Goal: Task Accomplishment & Management: Manage account settings

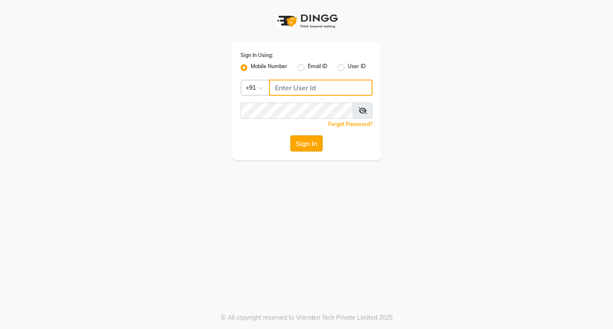
type input "9119610055"
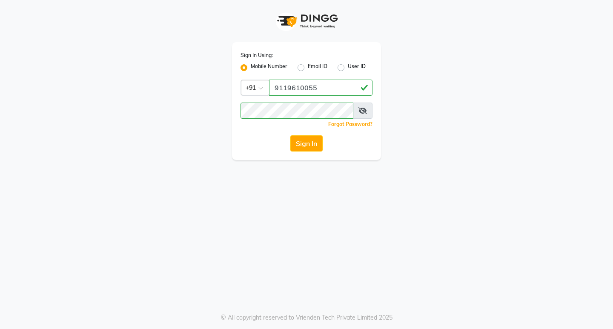
click at [310, 146] on button "Sign In" at bounding box center [306, 143] width 32 height 16
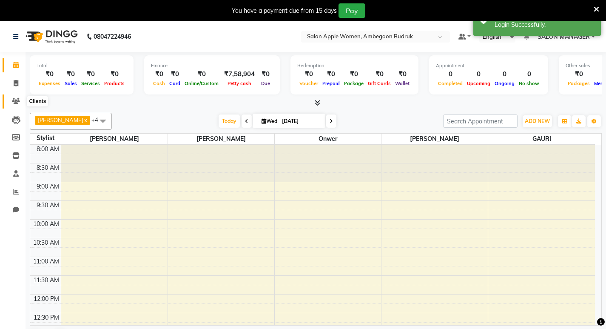
click at [15, 97] on span at bounding box center [16, 102] width 15 height 10
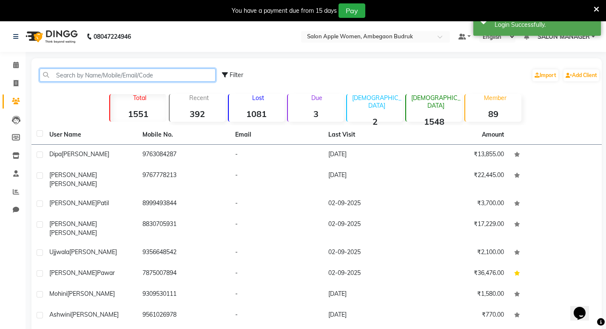
drag, startPoint x: 98, startPoint y: 79, endPoint x: 133, endPoint y: 87, distance: 35.3
click at [133, 87] on div "Filter Import Add Client" at bounding box center [316, 75] width 567 height 27
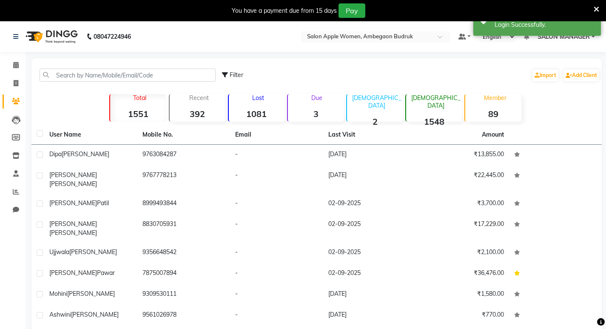
click at [130, 101] on p "Total" at bounding box center [140, 98] width 52 height 8
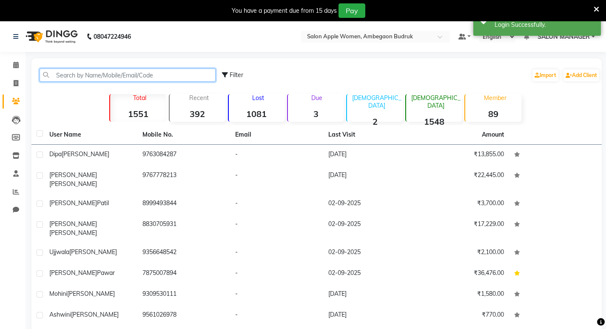
click at [122, 71] on input "text" at bounding box center [128, 74] width 176 height 13
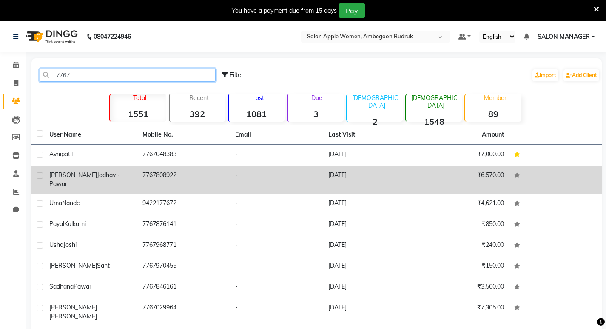
type input "7767"
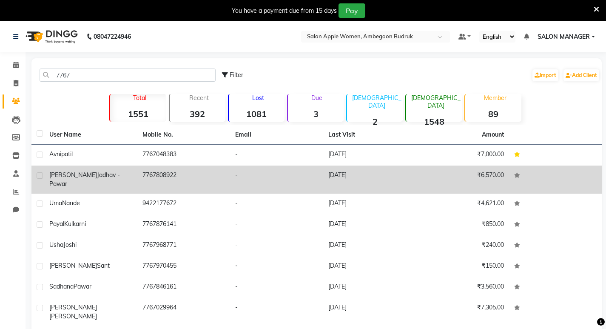
click at [148, 181] on td "7767808922" at bounding box center [183, 179] width 93 height 28
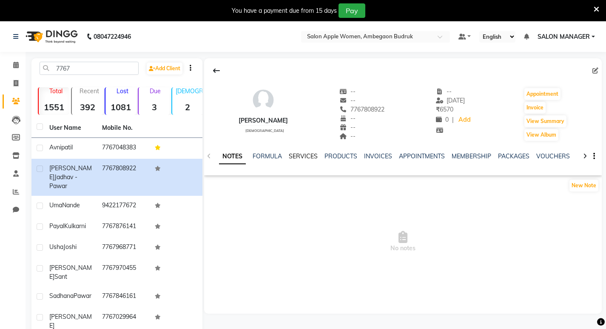
click at [295, 154] on link "SERVICES" at bounding box center [303, 156] width 29 height 8
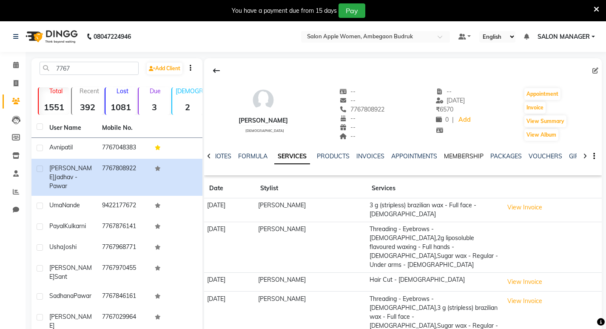
click at [462, 157] on link "MEMBERSHIP" at bounding box center [464, 156] width 40 height 8
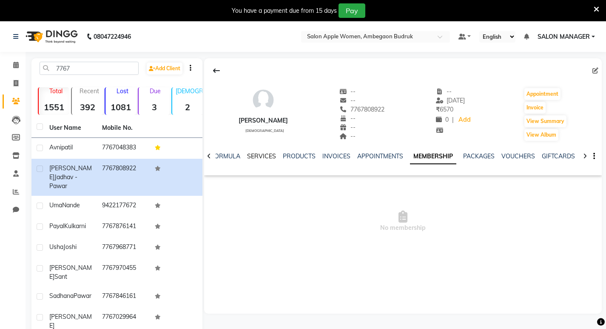
click at [255, 158] on link "SERVICES" at bounding box center [261, 156] width 29 height 8
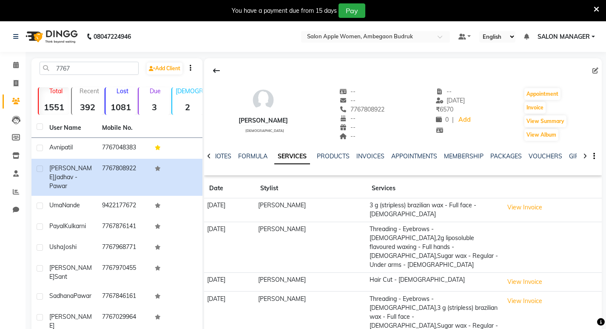
scroll to position [55, 0]
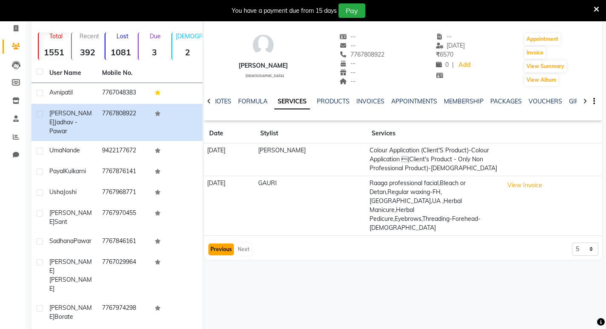
click at [218, 243] on button "Previous" at bounding box center [221, 249] width 26 height 12
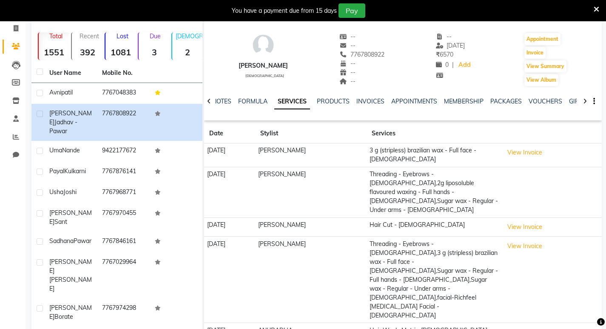
drag, startPoint x: 234, startPoint y: 294, endPoint x: 290, endPoint y: 302, distance: 56.4
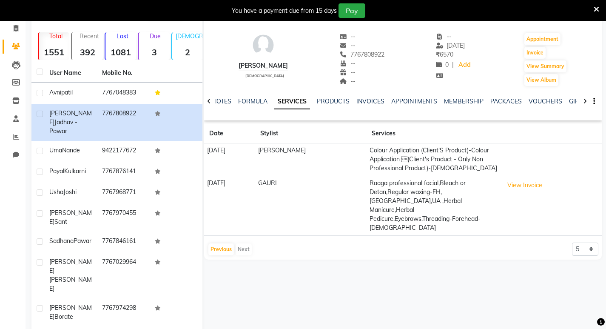
click at [411, 157] on td "Colour Application (Client'S Product)-Colour Application (Client's Product - O…" at bounding box center [434, 159] width 134 height 33
click at [319, 153] on td "[PERSON_NAME]" at bounding box center [310, 159] width 111 height 33
click at [371, 102] on link "INVOICES" at bounding box center [371, 101] width 28 height 8
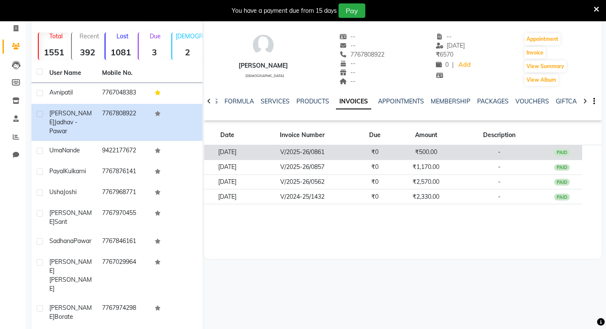
click at [249, 152] on td "[DATE]" at bounding box center [227, 152] width 46 height 15
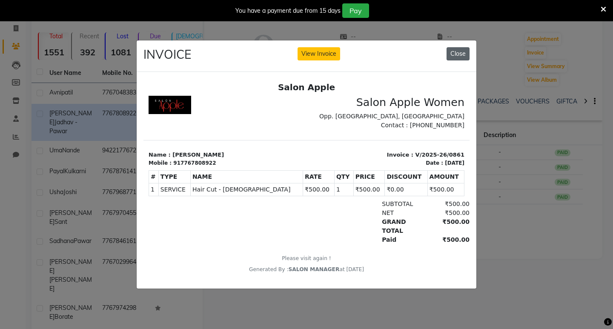
click at [456, 47] on button "Close" at bounding box center [457, 53] width 23 height 13
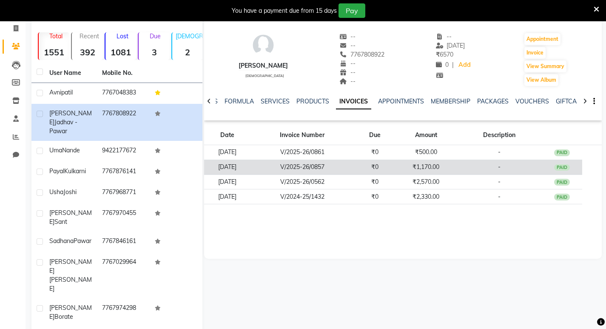
click at [219, 165] on td "[DATE]" at bounding box center [227, 167] width 46 height 15
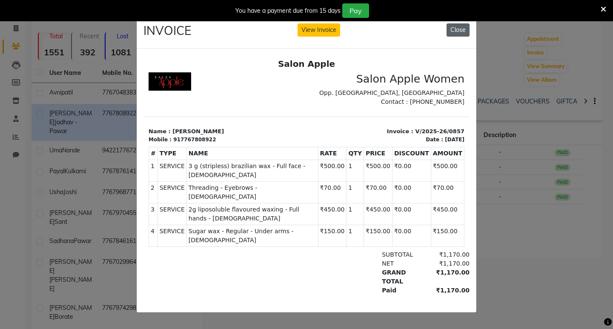
click at [462, 25] on button "Close" at bounding box center [457, 29] width 23 height 13
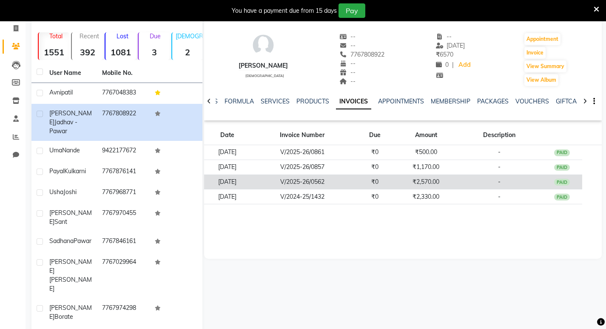
click at [354, 182] on td "V/2025-26/0562" at bounding box center [302, 181] width 104 height 15
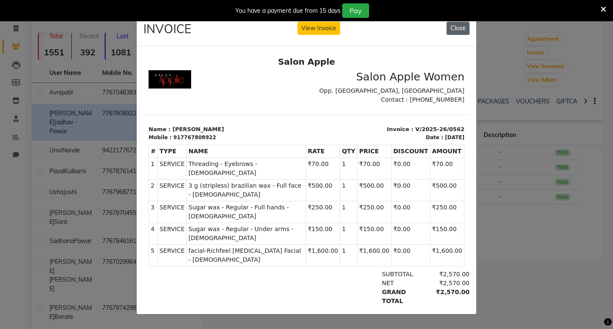
click at [458, 28] on button "Close" at bounding box center [457, 28] width 23 height 13
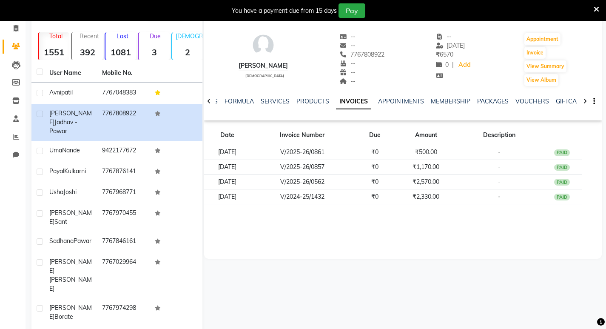
click at [357, 206] on div "Date Invoice Number Due Amount Description [DATE] V/2025-26/0861 ₹0 ₹500.00 - P…" at bounding box center [403, 167] width 398 height 87
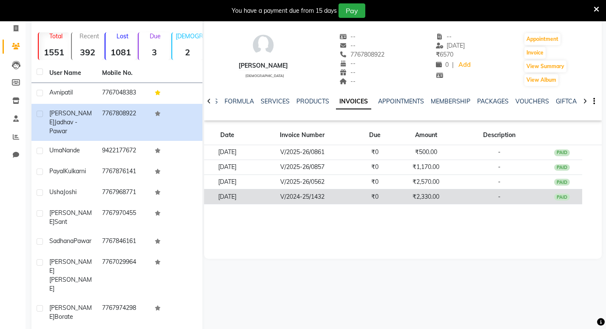
click at [354, 200] on td "V/2024-25/1432" at bounding box center [302, 196] width 104 height 15
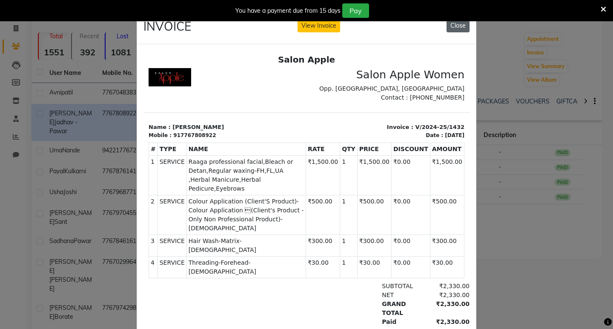
click at [450, 23] on button "Close" at bounding box center [457, 25] width 23 height 13
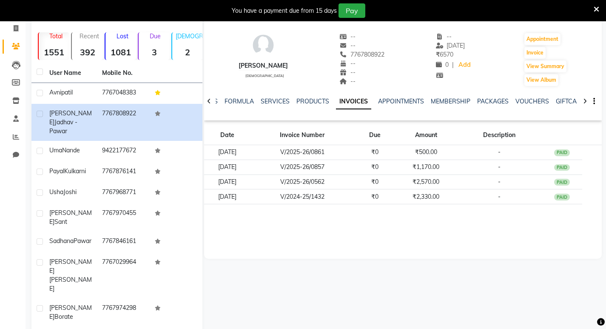
click at [601, 10] on div "You have a payment due from 15 days Pay" at bounding box center [303, 10] width 606 height 21
click at [593, 8] on div "You have a payment due from 15 days Pay" at bounding box center [298, 10] width 591 height 14
click at [596, 8] on icon at bounding box center [597, 10] width 6 height 8
